Goal: Transaction & Acquisition: Download file/media

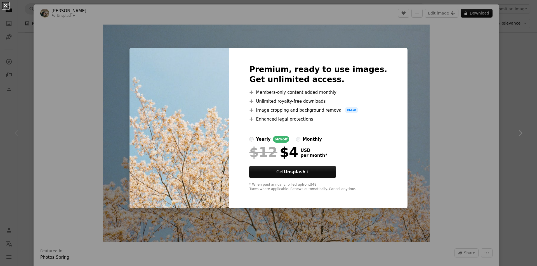
click at [6, 9] on button "An X shape" at bounding box center [5, 5] width 7 height 7
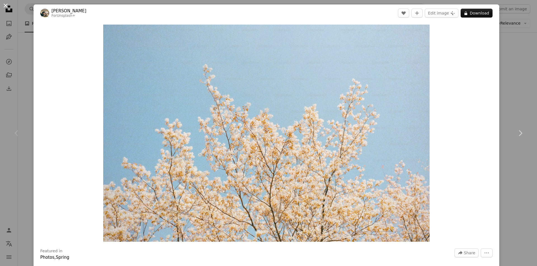
click at [6, 6] on button "An X shape" at bounding box center [5, 5] width 7 height 7
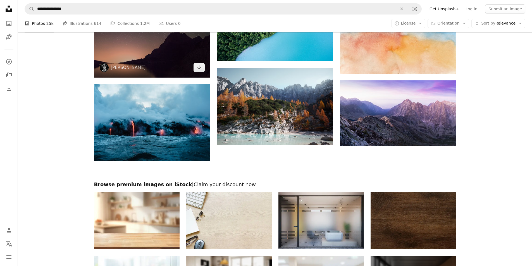
scroll to position [575, 0]
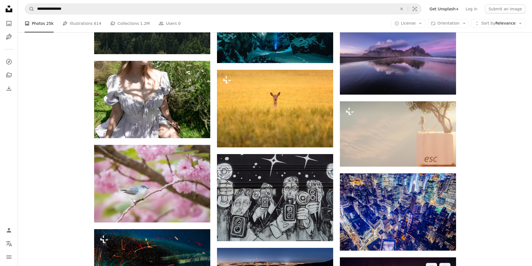
scroll to position [2531, 0]
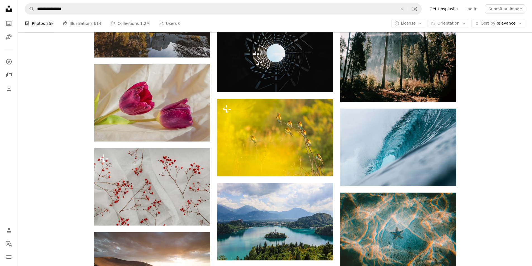
scroll to position [3314, 0]
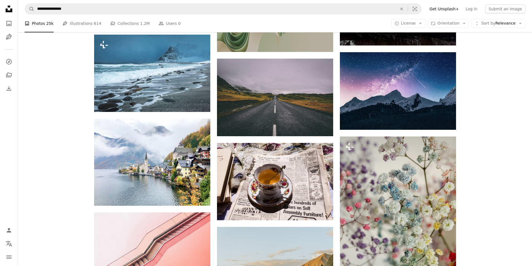
scroll to position [5103, 0]
